Goal: Information Seeking & Learning: Learn about a topic

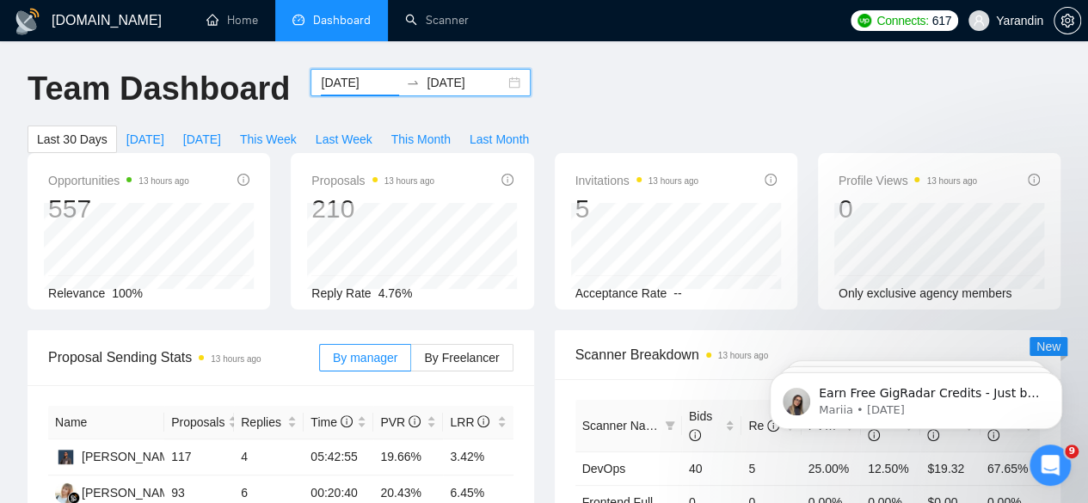
click at [339, 80] on input "[DATE]" at bounding box center [360, 82] width 78 height 19
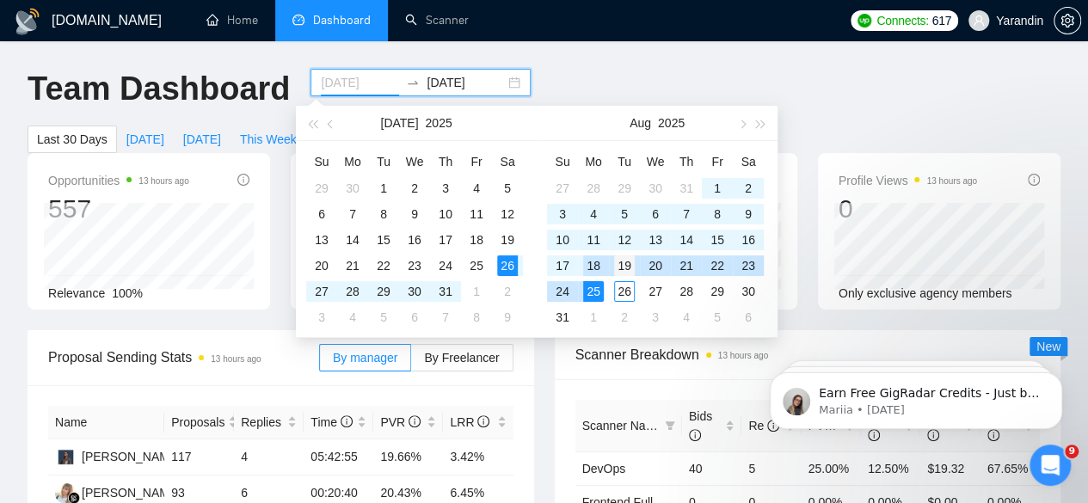
type input "[DATE]"
click at [623, 260] on div "19" at bounding box center [624, 265] width 21 height 21
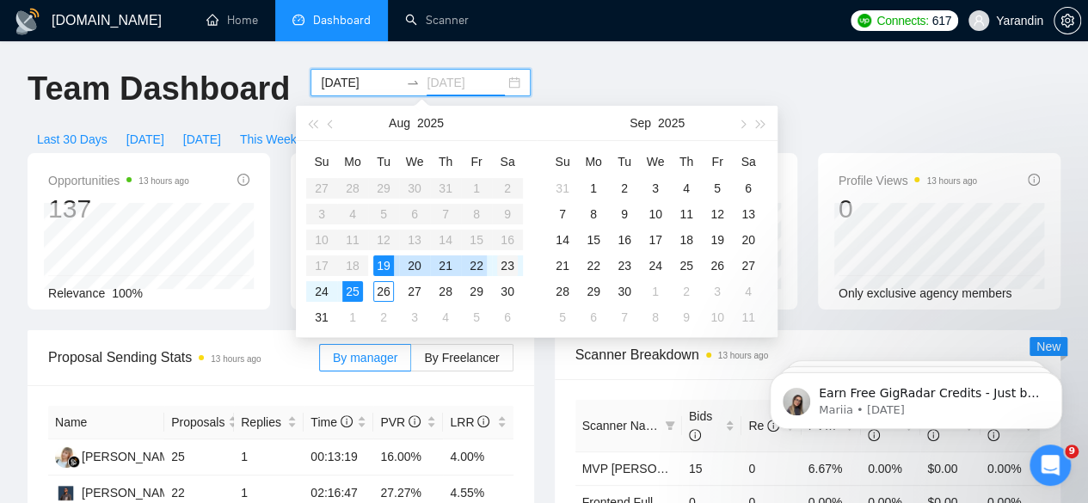
type input "[DATE]"
click at [507, 261] on div "23" at bounding box center [507, 265] width 21 height 21
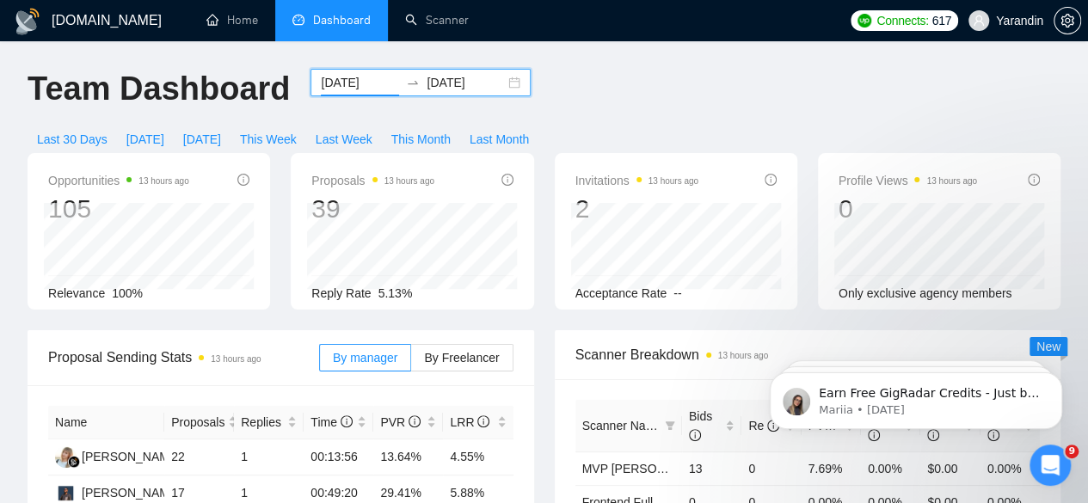
click at [356, 87] on input "[DATE]" at bounding box center [360, 82] width 78 height 19
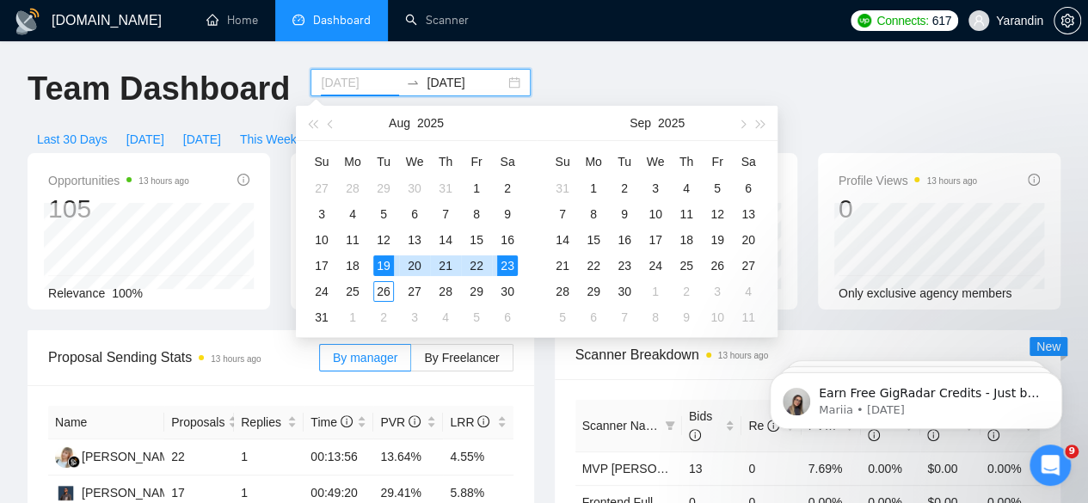
click at [387, 263] on div "19" at bounding box center [383, 265] width 21 height 21
click at [360, 262] on table "Su Mo Tu We Th Fr Sa 27 28 29 30 31 1 2 3 4 5 6 7 8 9 10 11 12 13 14 15 16 17 1…" at bounding box center [414, 239] width 217 height 182
click at [298, 206] on div "Su Mo Tu We Th Fr Sa 27 28 29 30 31 1 2 3 4 5 6 7 8 9 10 11 12 13 14 15 16 17 1…" at bounding box center [416, 239] width 241 height 196
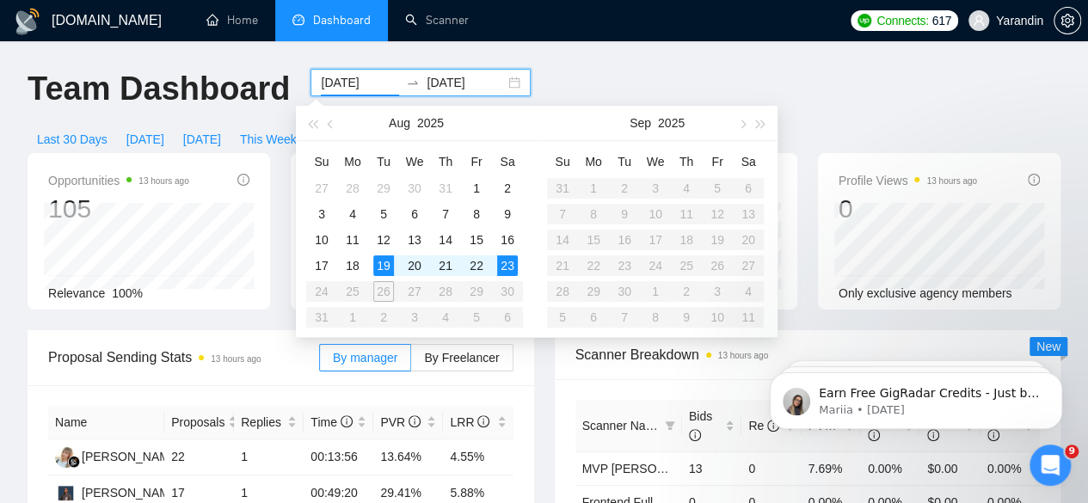
click at [347, 88] on input "[DATE]" at bounding box center [360, 82] width 78 height 19
type input "[DATE]"
click at [358, 259] on div "18" at bounding box center [352, 265] width 21 height 21
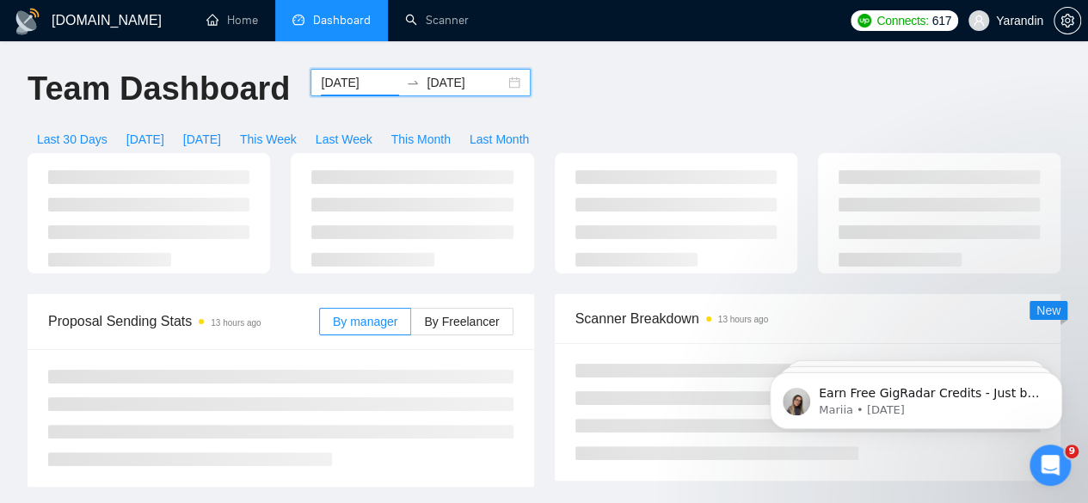
click at [445, 82] on input "[DATE]" at bounding box center [466, 82] width 78 height 19
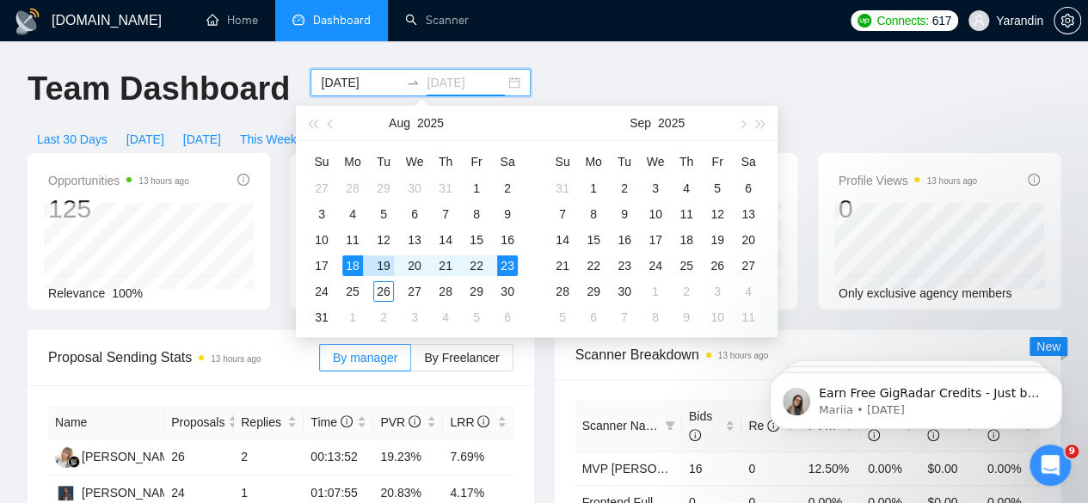
type input "[DATE]"
click at [359, 261] on div "18" at bounding box center [352, 265] width 21 height 21
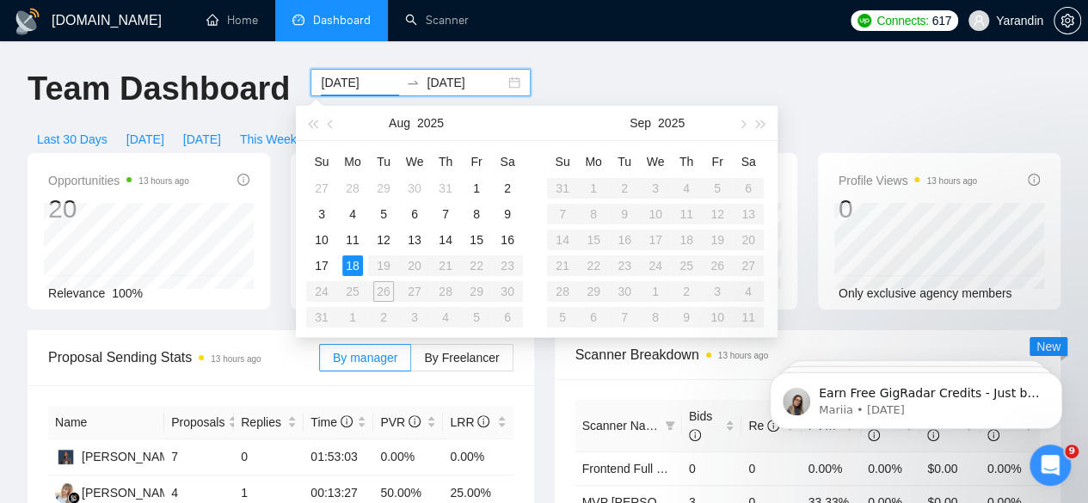
click at [385, 263] on table "Su Mo Tu We Th Fr Sa 27 28 29 30 31 1 2 3 4 5 6 7 8 9 10 11 12 13 14 15 16 17 1…" at bounding box center [414, 239] width 217 height 182
type input "[DATE]"
click at [438, 86] on input "[DATE]" at bounding box center [466, 82] width 78 height 19
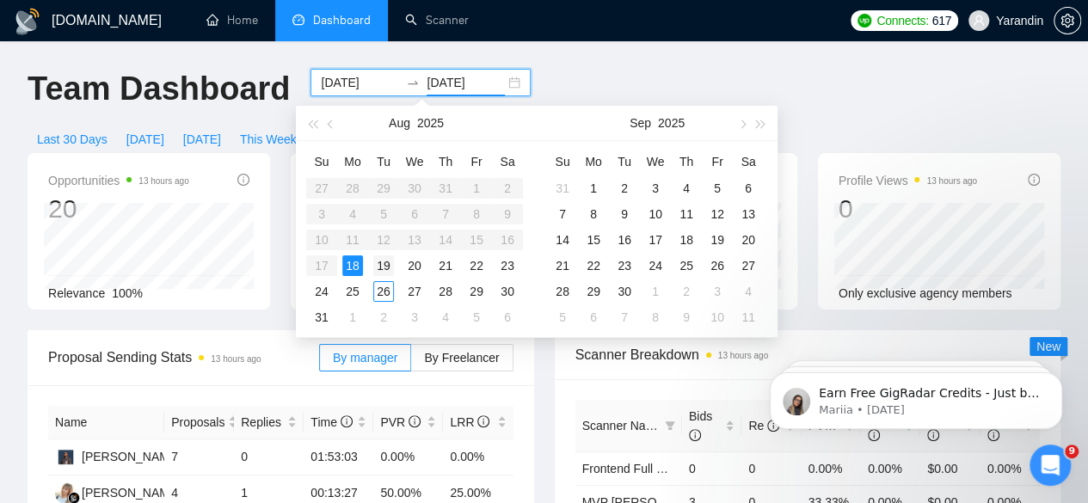
type input "[DATE]"
click at [383, 261] on div "19" at bounding box center [383, 265] width 21 height 21
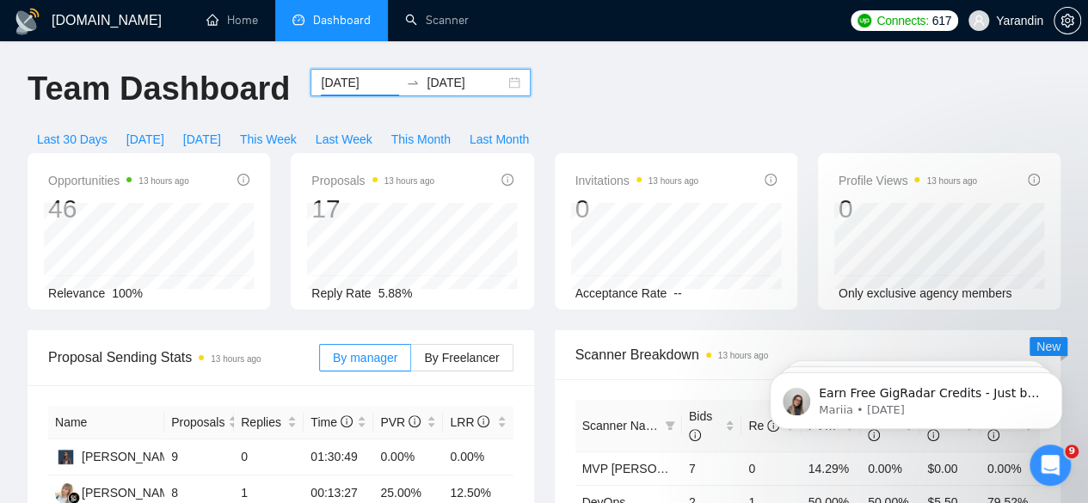
click at [352, 85] on input "[DATE]" at bounding box center [360, 82] width 78 height 19
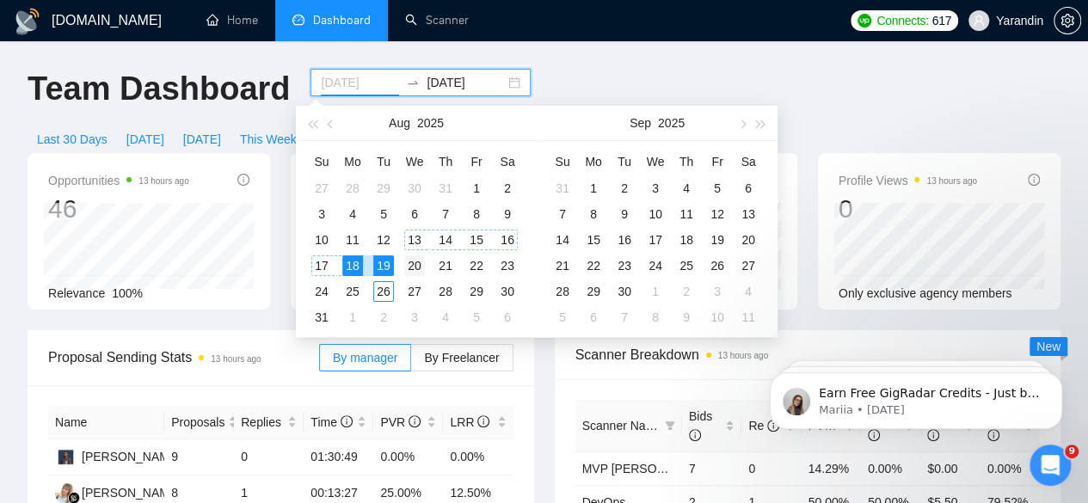
type input "[DATE]"
click at [409, 262] on div "20" at bounding box center [414, 265] width 21 height 21
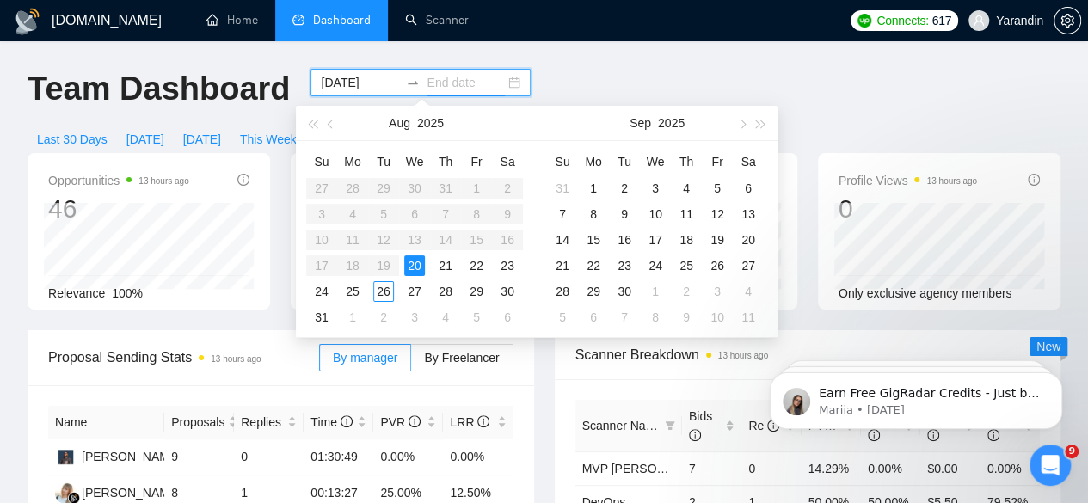
click at [409, 262] on div "20" at bounding box center [414, 265] width 21 height 21
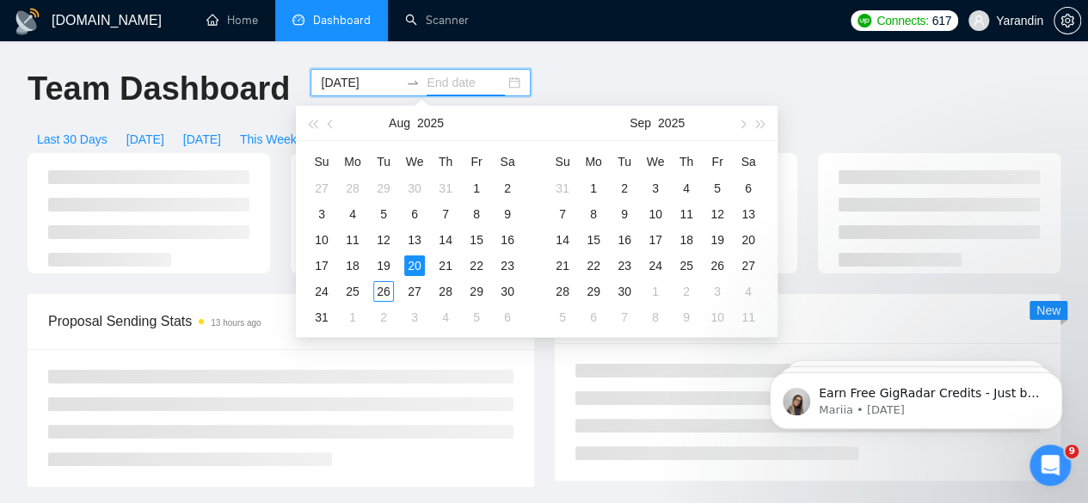
type input "[DATE]"
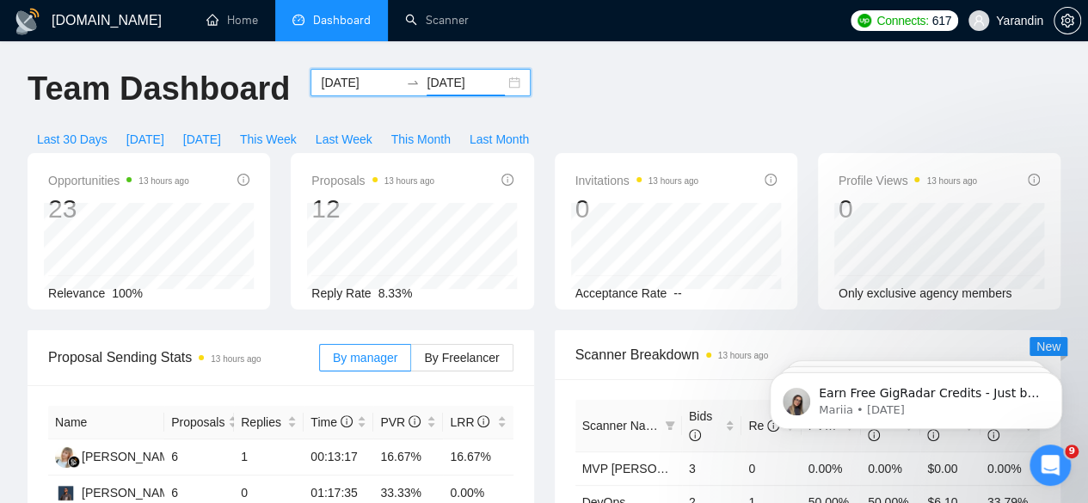
click at [358, 77] on input "[DATE]" at bounding box center [360, 82] width 78 height 19
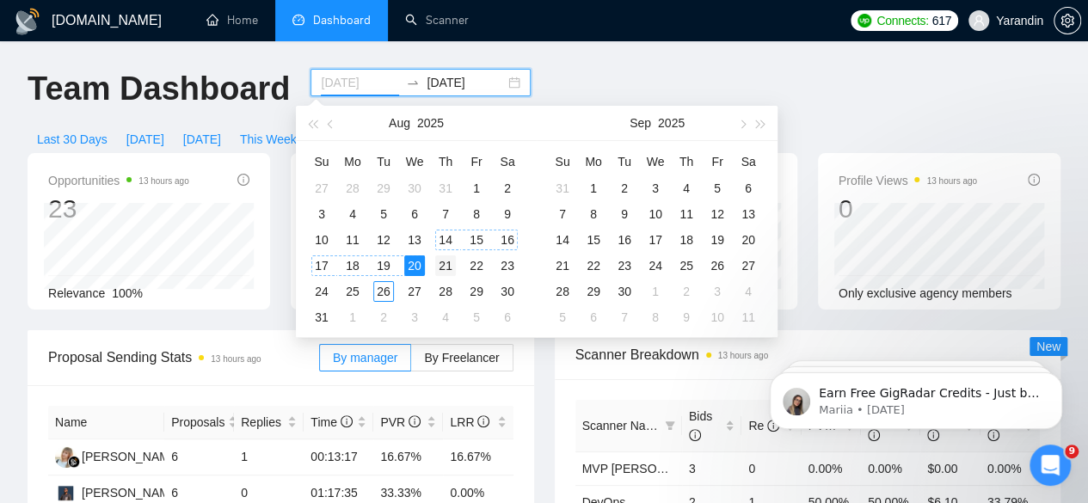
type input "[DATE]"
click at [443, 259] on div "21" at bounding box center [445, 265] width 21 height 21
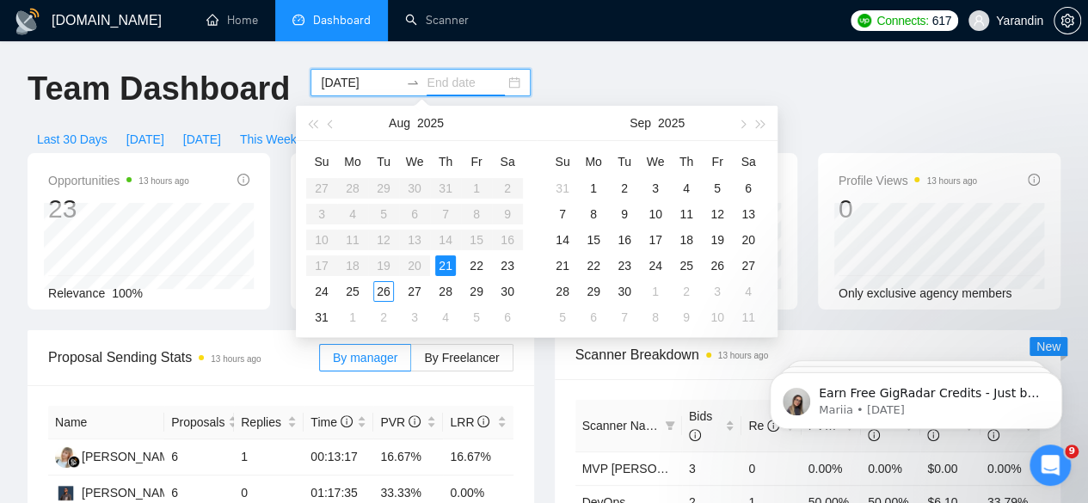
type input "[DATE]"
click at [446, 263] on div "21" at bounding box center [445, 265] width 21 height 21
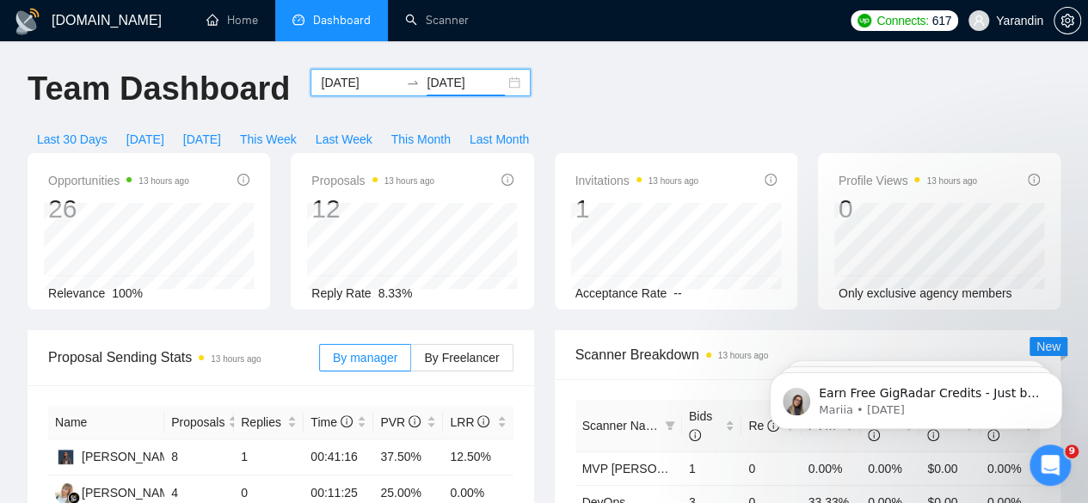
click at [354, 73] on input "[DATE]" at bounding box center [360, 82] width 78 height 19
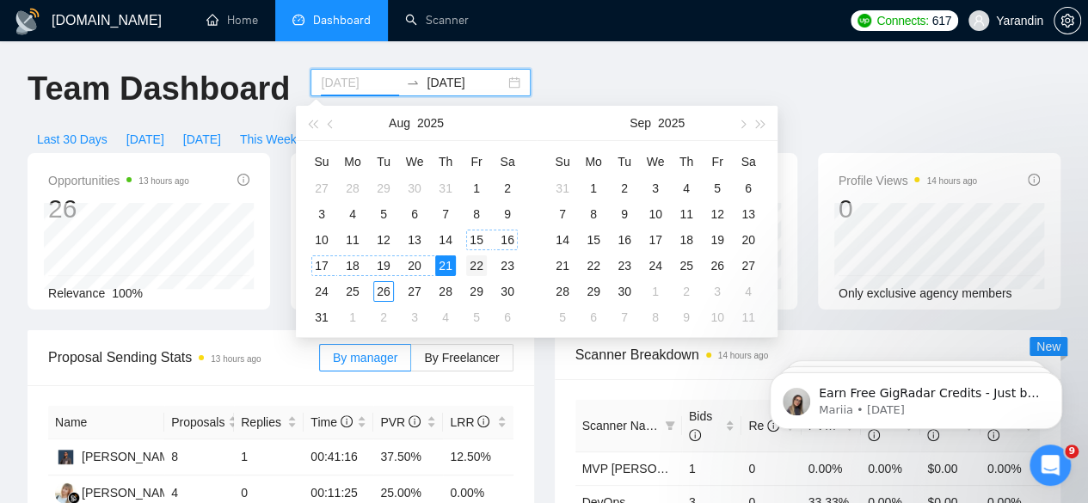
type input "[DATE]"
click at [479, 258] on div "22" at bounding box center [476, 265] width 21 height 21
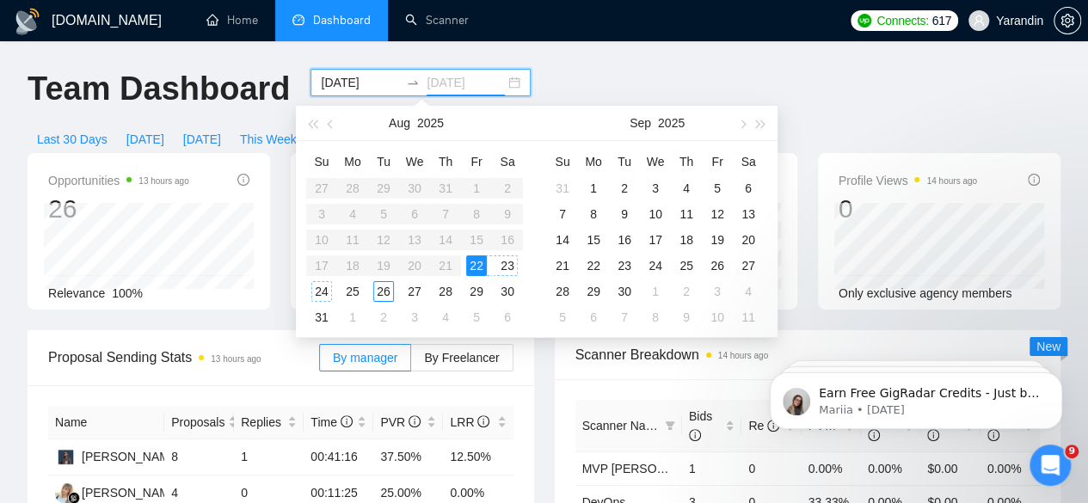
type input "[DATE]"
click at [313, 291] on div "24" at bounding box center [321, 291] width 21 height 21
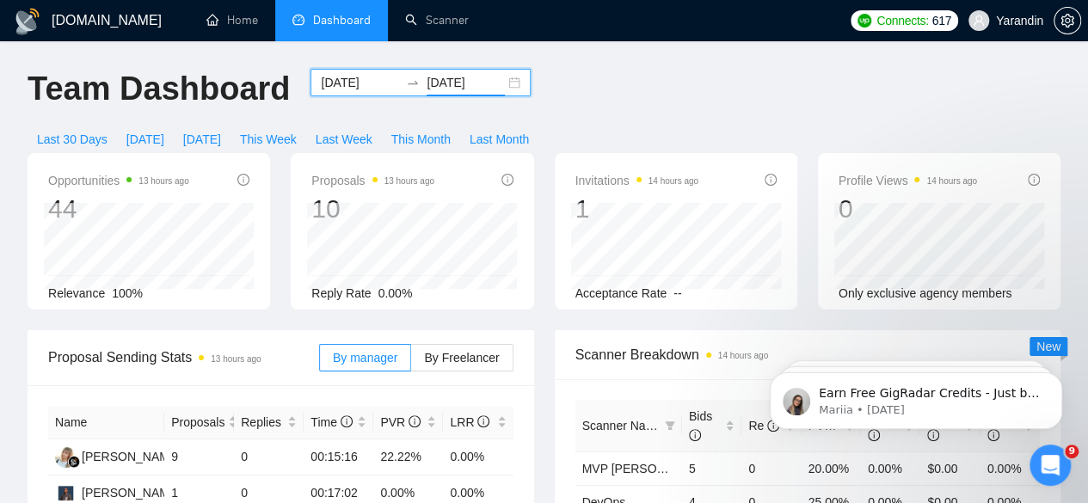
click at [354, 75] on input "[DATE]" at bounding box center [360, 82] width 78 height 19
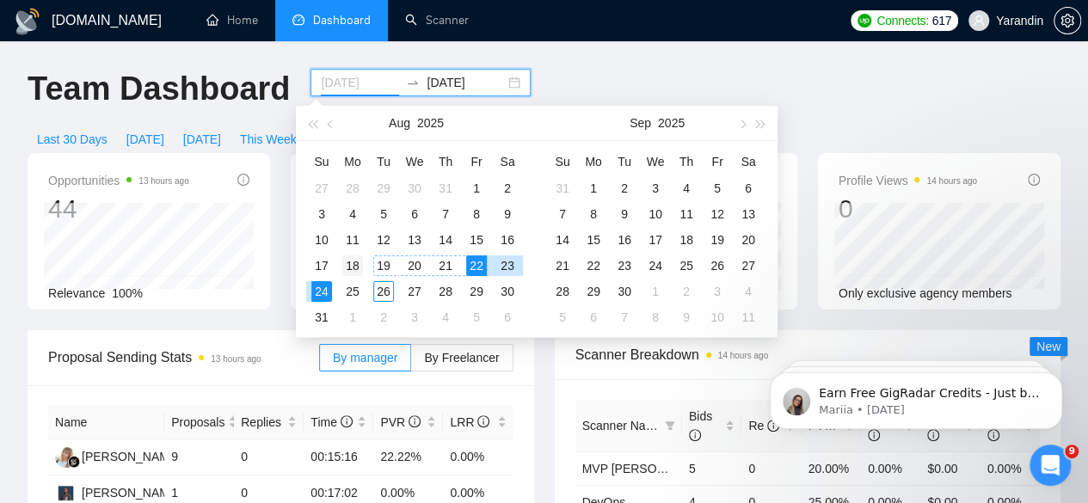
type input "[DATE]"
click at [357, 264] on div "18" at bounding box center [352, 265] width 21 height 21
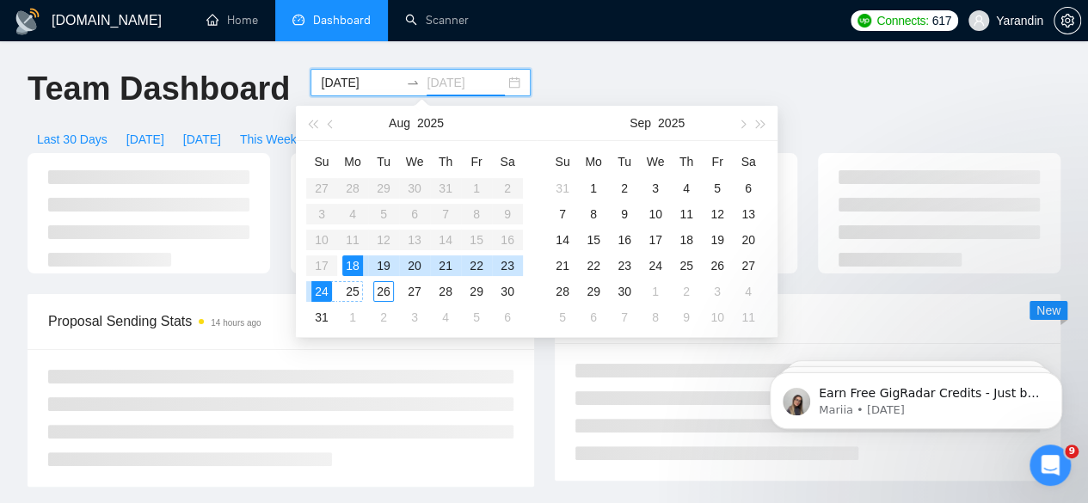
type input "[DATE]"
click at [322, 290] on div "24" at bounding box center [321, 291] width 21 height 21
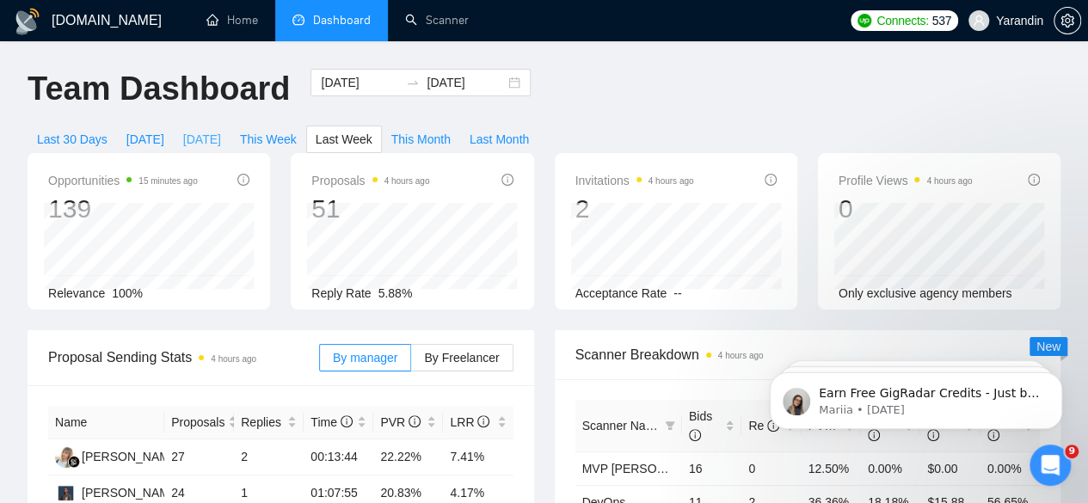
click at [221, 130] on span "[DATE]" at bounding box center [202, 139] width 38 height 19
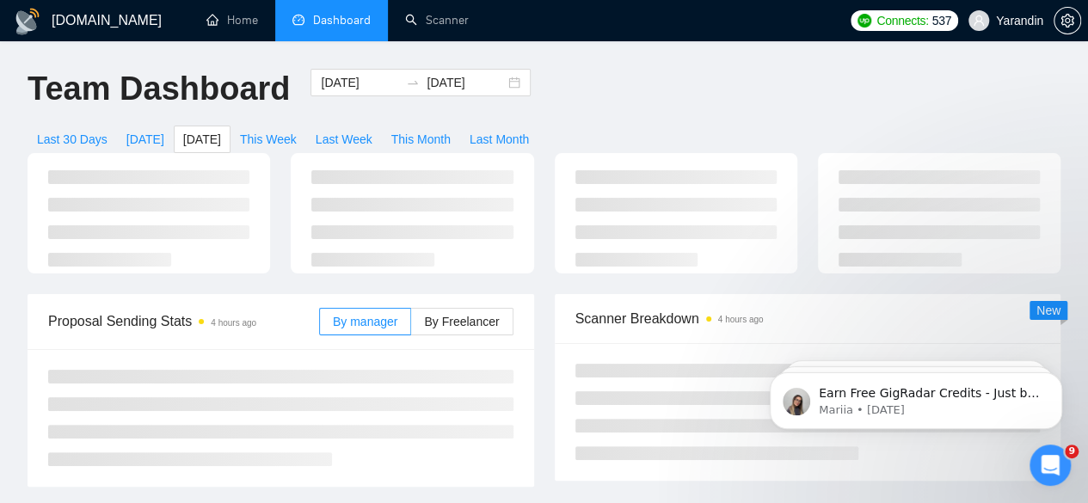
type input "[DATE]"
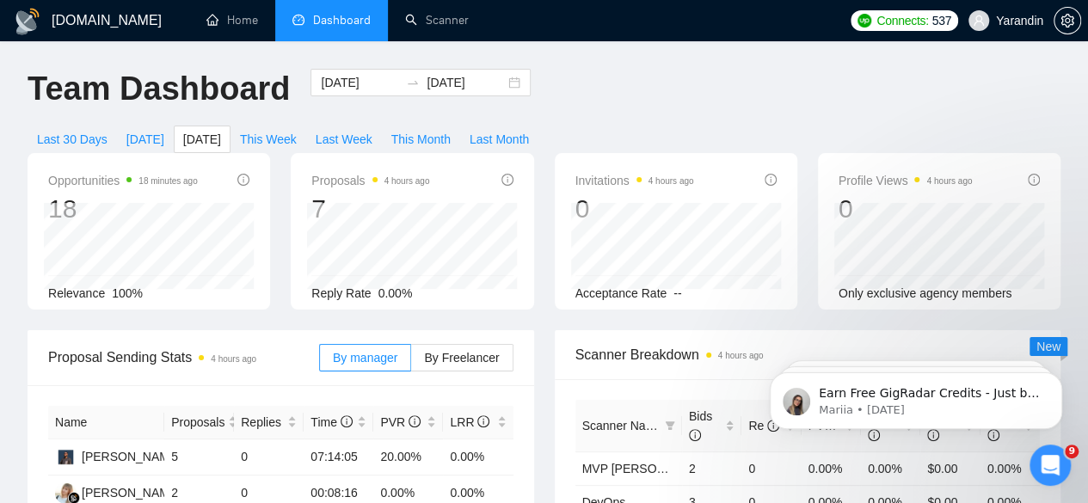
click at [164, 130] on span "[DATE]" at bounding box center [145, 139] width 38 height 19
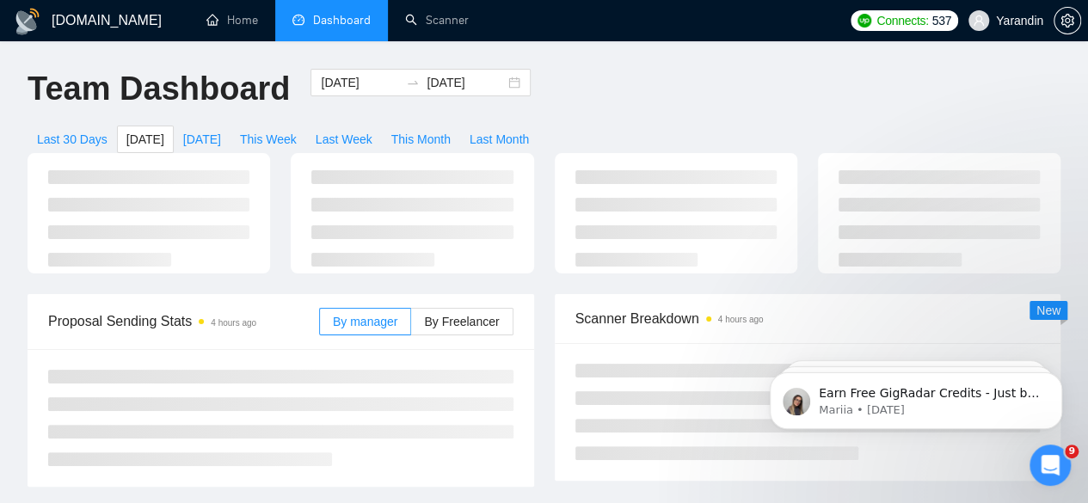
type input "2025-08-26"
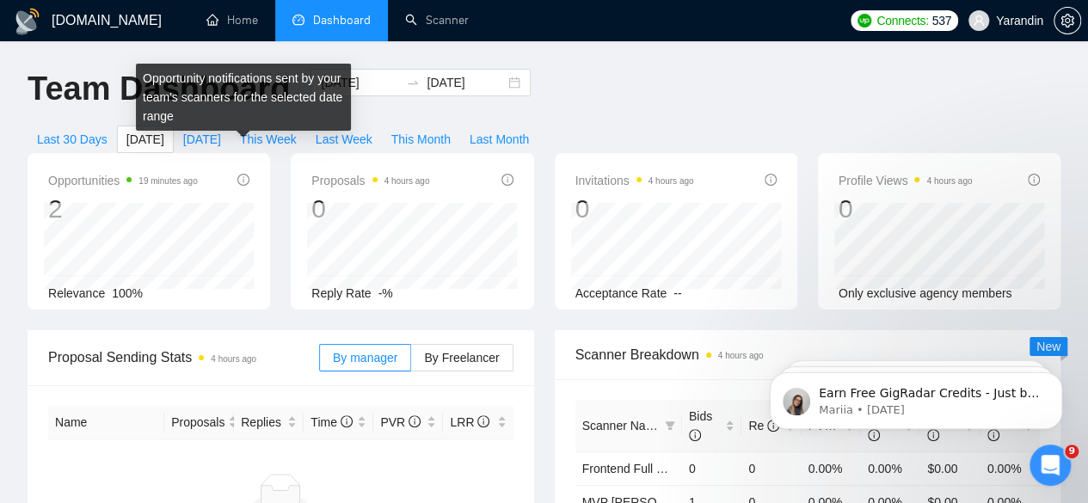
click at [246, 174] on icon "info-circle" at bounding box center [243, 180] width 12 height 12
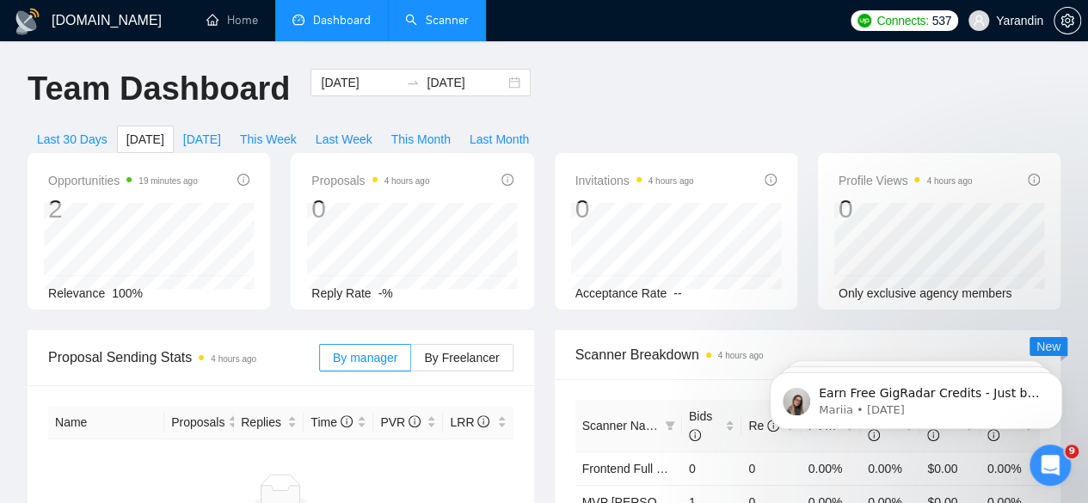
click at [425, 25] on link "Scanner" at bounding box center [437, 20] width 64 height 15
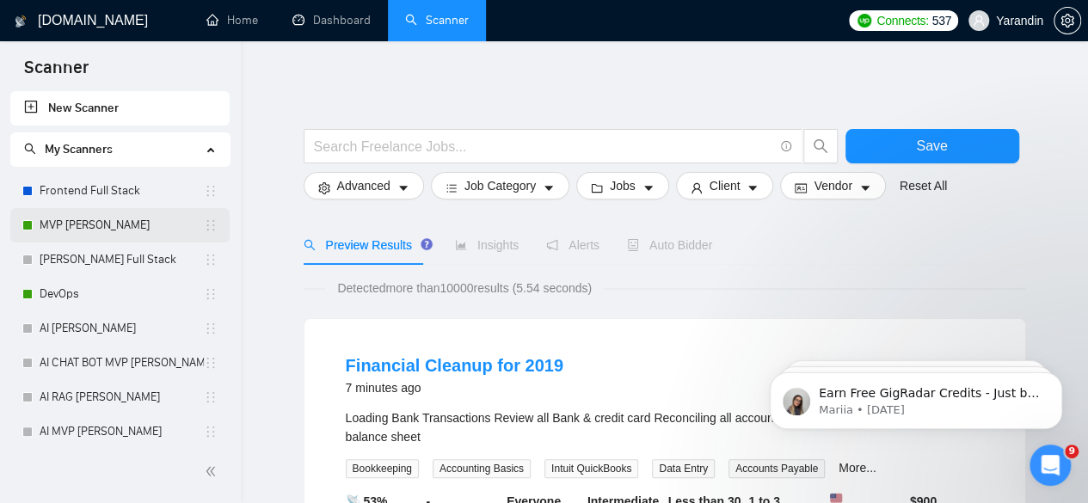
click at [108, 212] on link "MVP [PERSON_NAME]" at bounding box center [122, 225] width 164 height 34
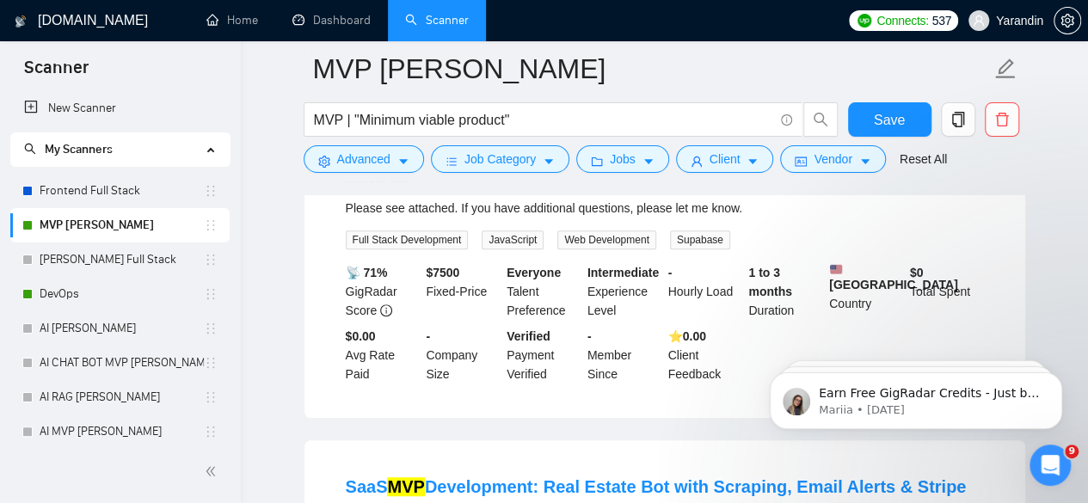
scroll to position [167, 0]
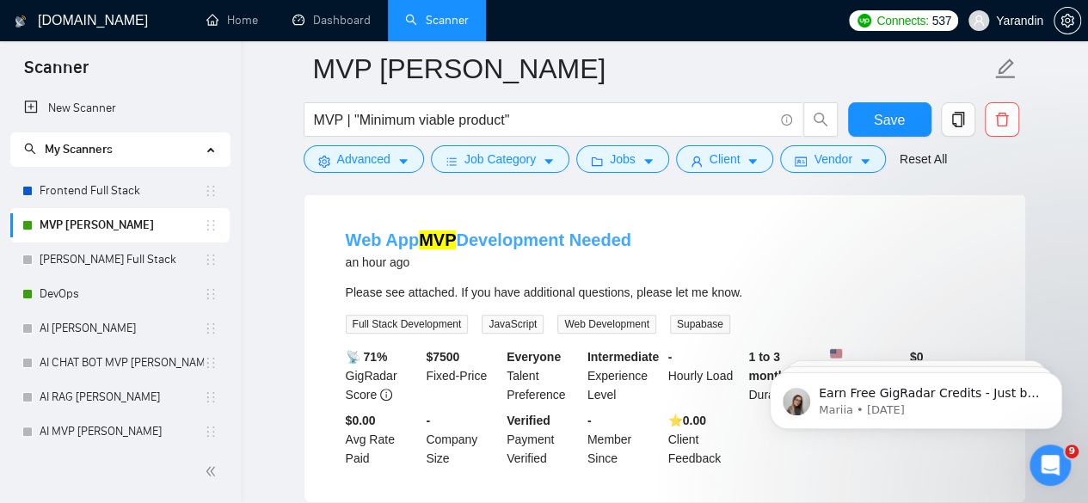
click at [517, 235] on link "Web App MVP Development Needed" at bounding box center [489, 239] width 286 height 19
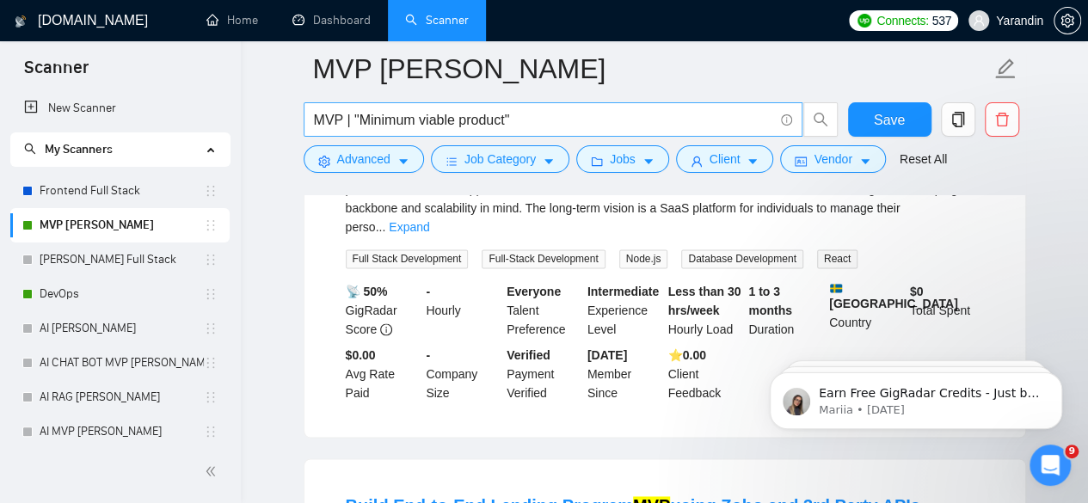
scroll to position [1059, 0]
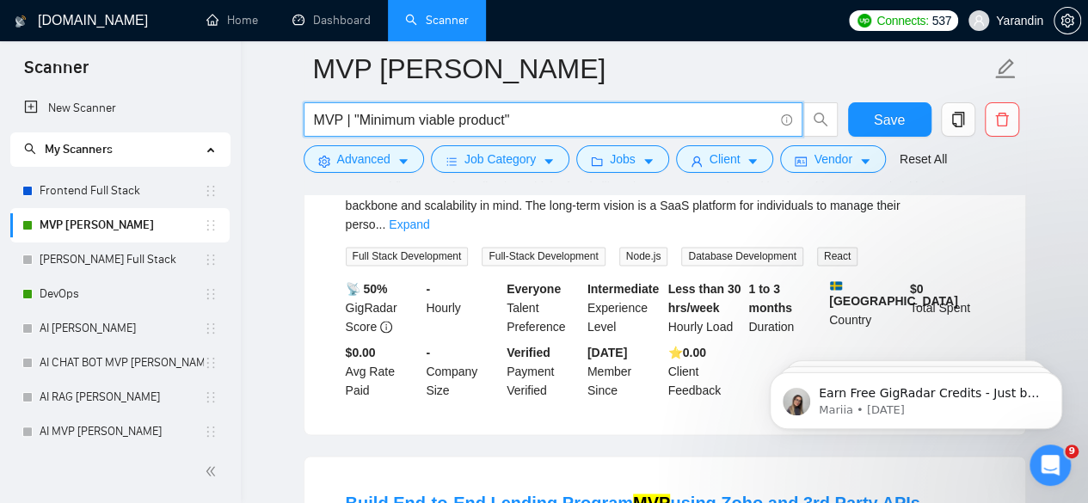
click at [551, 120] on input "MVP | "Minimum viable product"" at bounding box center [543, 119] width 459 height 21
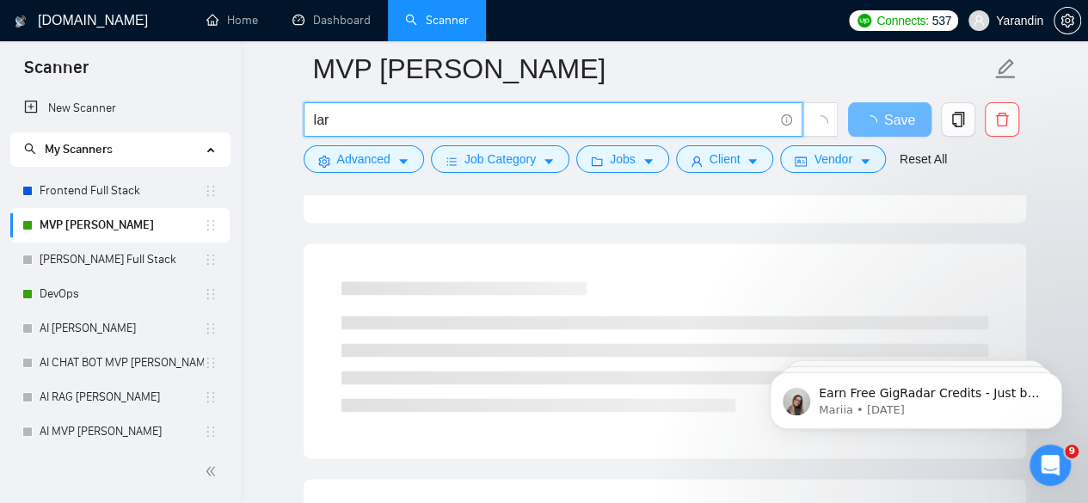
type input "laravel"
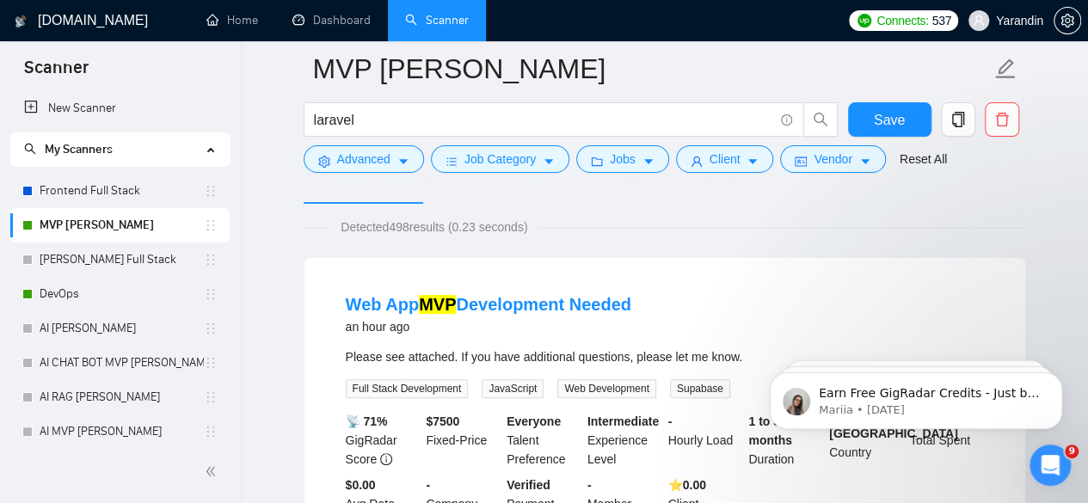
scroll to position [101, 0]
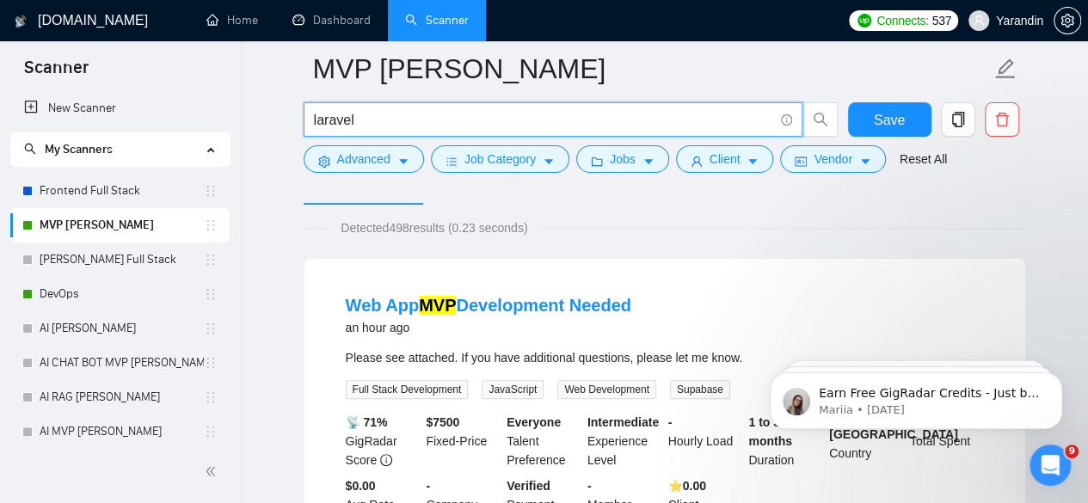
click at [721, 121] on input "laravel" at bounding box center [543, 119] width 459 height 21
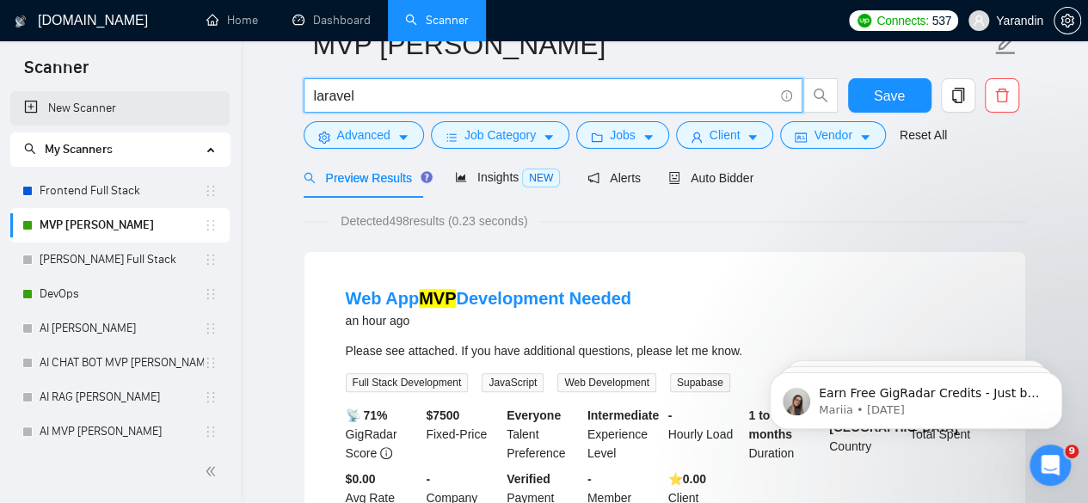
scroll to position [46, 0]
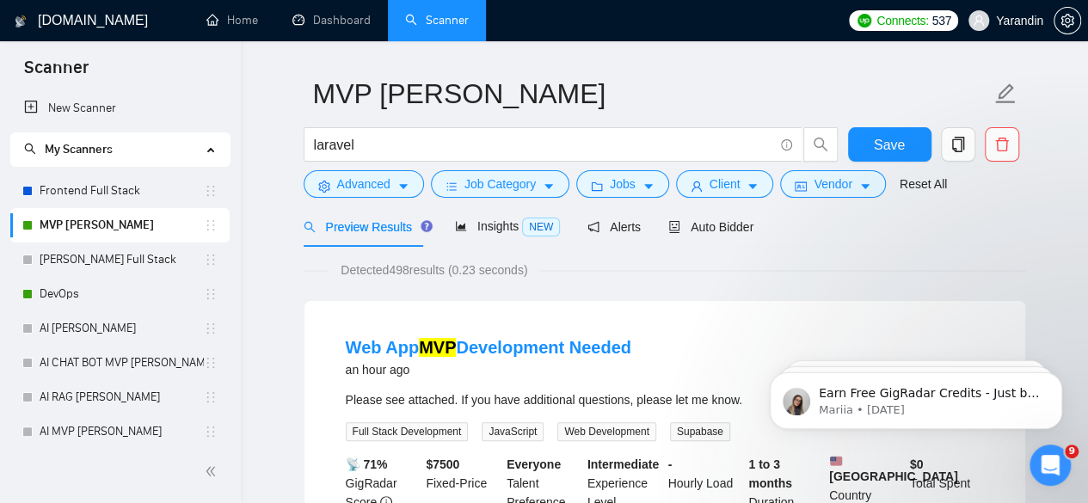
click at [137, 150] on span "My Scanners" at bounding box center [112, 149] width 177 height 34
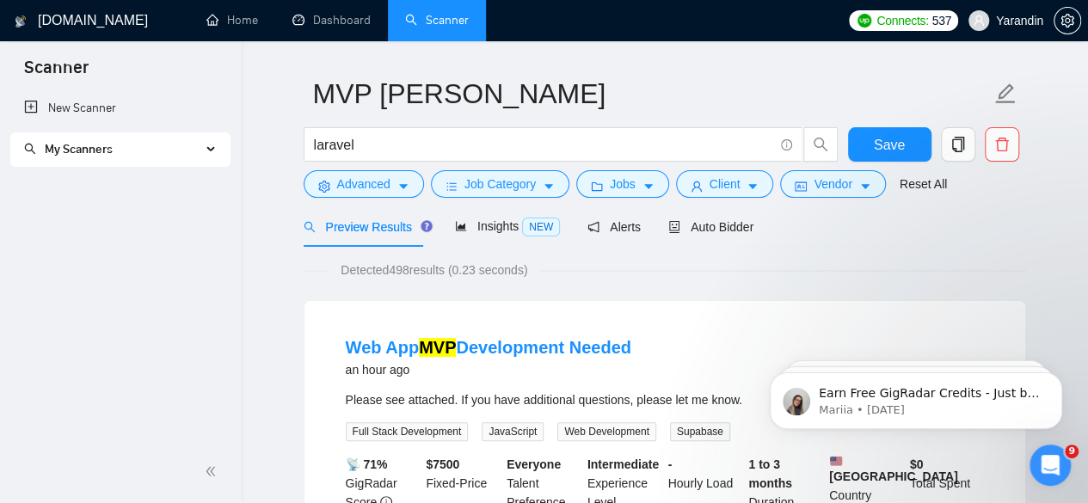
click at [182, 140] on span "My Scanners" at bounding box center [112, 149] width 177 height 34
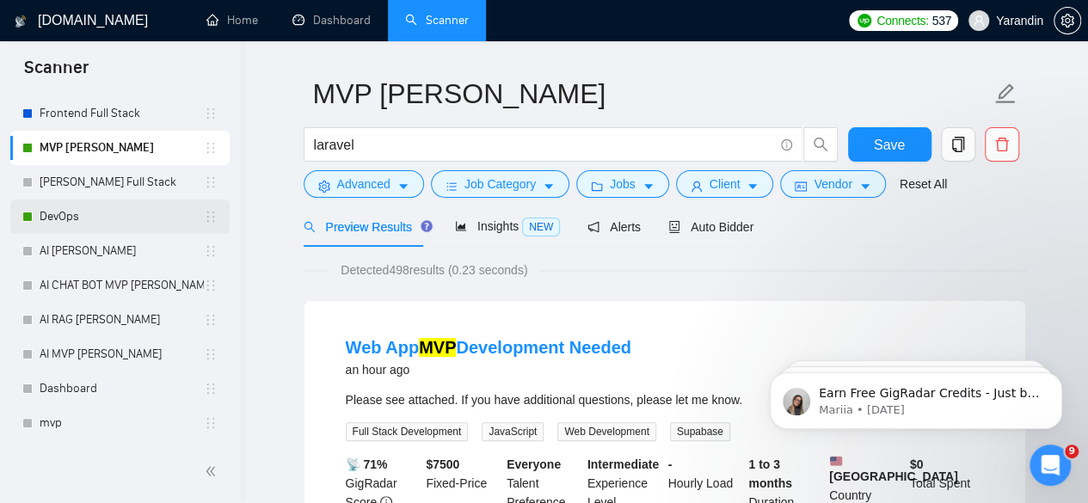
scroll to position [0, 0]
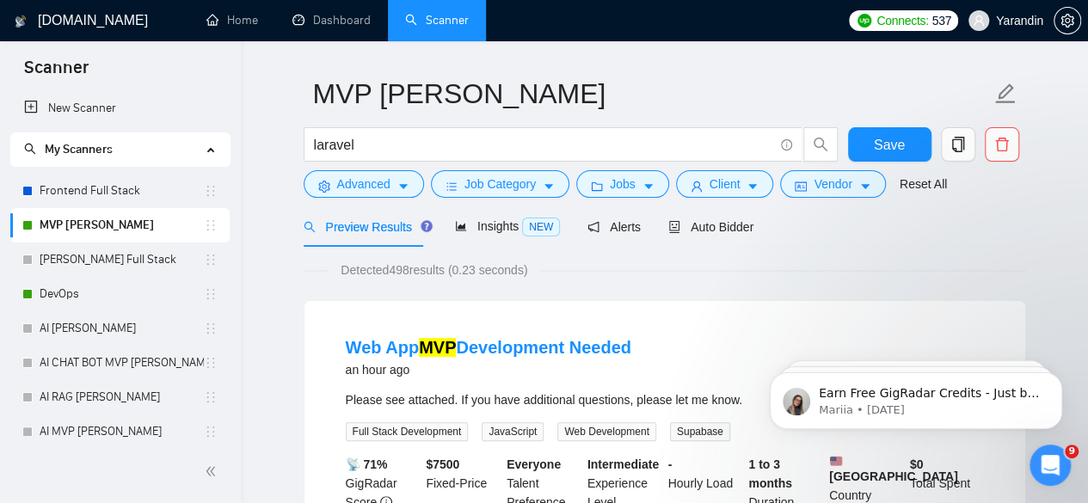
click at [677, 357] on div "Web App MVP Development Needed an hour ago" at bounding box center [665, 357] width 638 height 45
click at [813, 137] on icon "search" at bounding box center [820, 144] width 15 height 15
click at [181, 267] on link "Vlad Full Stack" at bounding box center [122, 260] width 164 height 34
click at [337, 28] on link "Dashboard" at bounding box center [331, 20] width 78 height 15
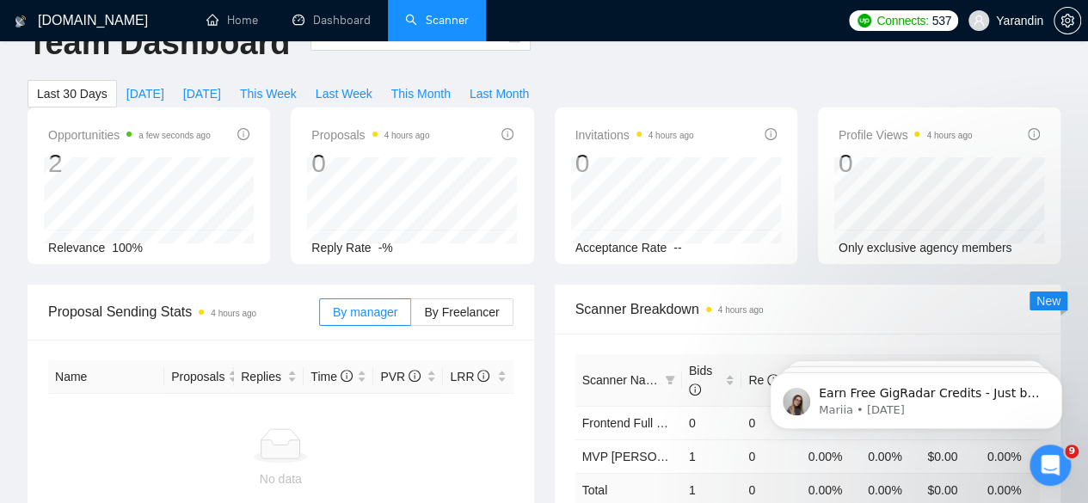
type input "[DATE]"
type input "2025-08-26"
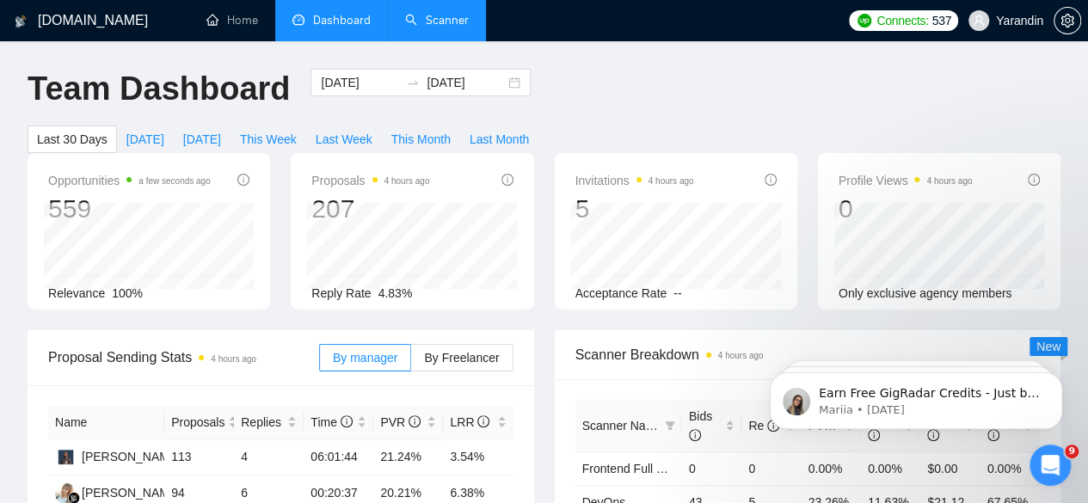
click at [406, 20] on link "Scanner" at bounding box center [437, 20] width 64 height 15
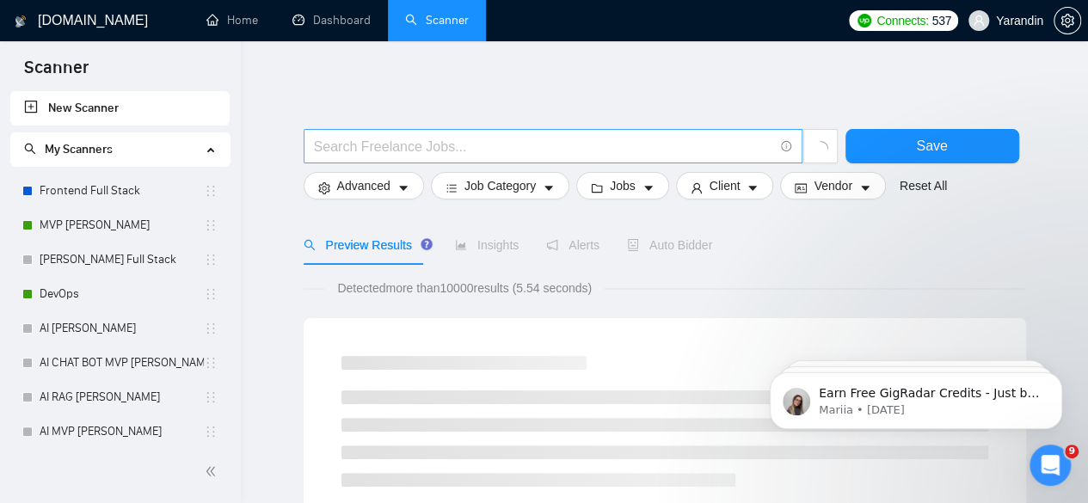
click at [497, 140] on input "text" at bounding box center [543, 146] width 459 height 21
type input "laravel"
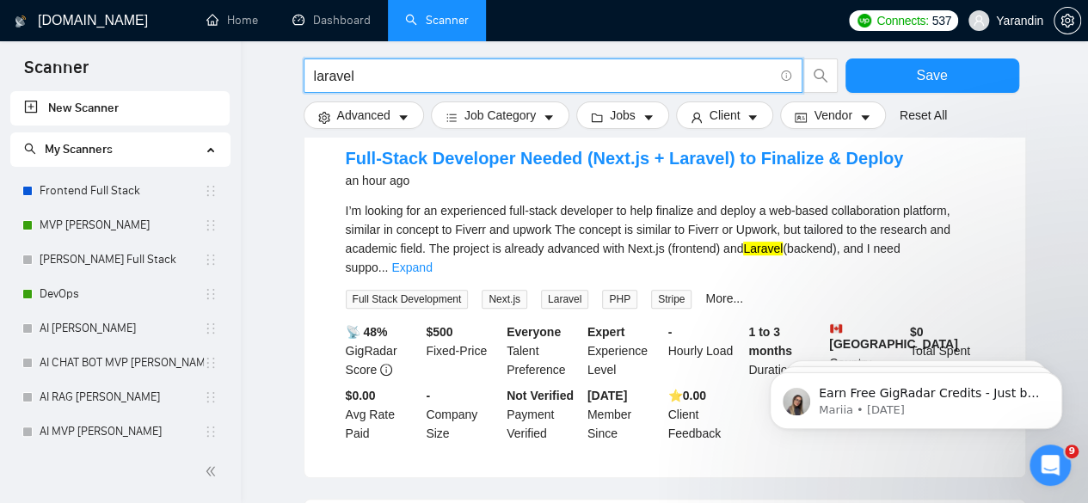
scroll to position [208, 0]
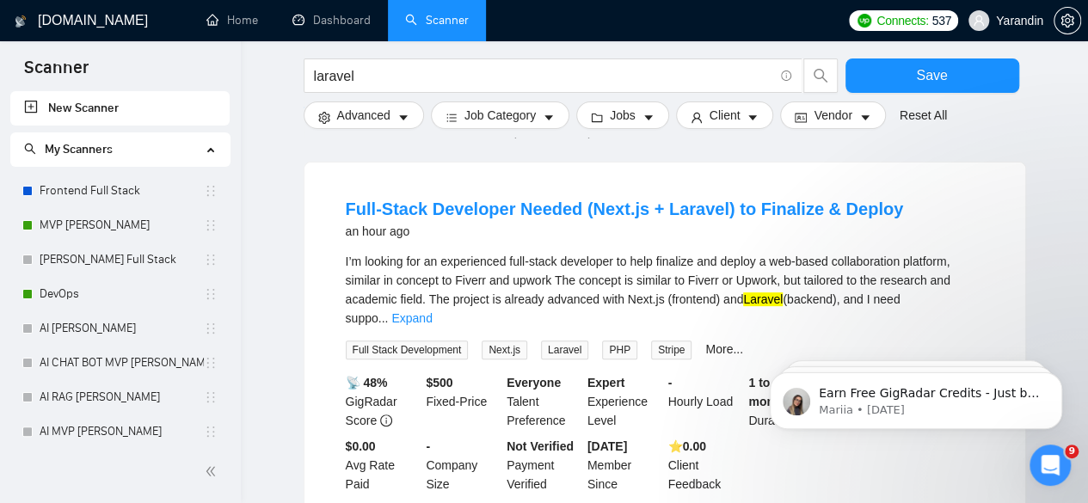
scroll to position [151, 0]
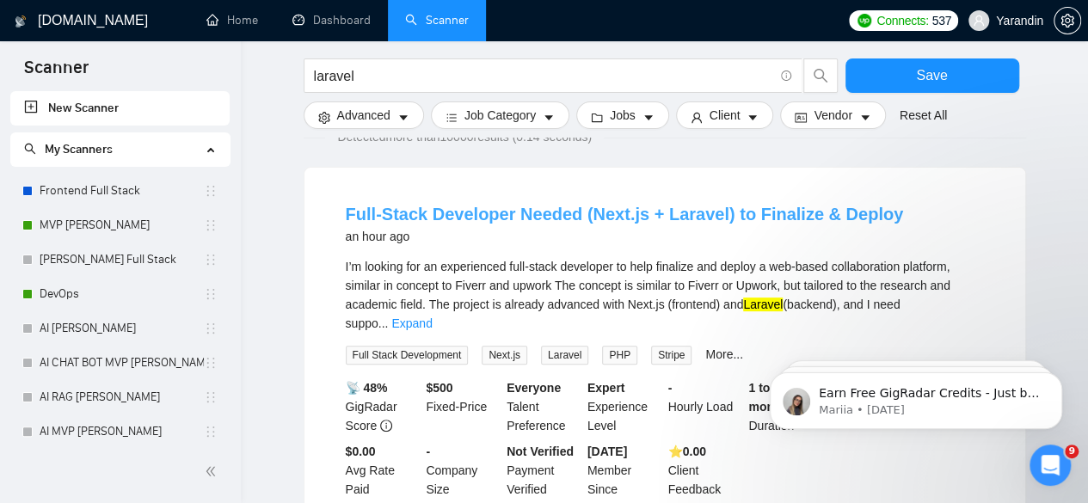
click at [771, 213] on link "Full-Stack Developer Needed (Next.js + Laravel) to Finalize & Deploy" at bounding box center [625, 214] width 558 height 19
